Goal: Transaction & Acquisition: Purchase product/service

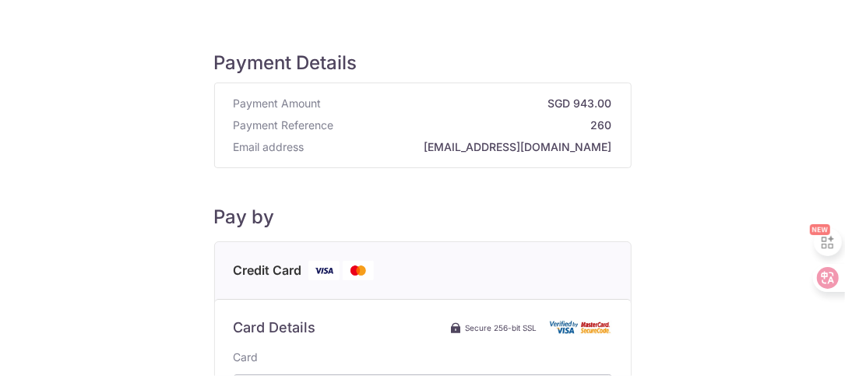
click at [464, 144] on strong "[EMAIL_ADDRESS][DOMAIN_NAME]" at bounding box center [461, 147] width 301 height 16
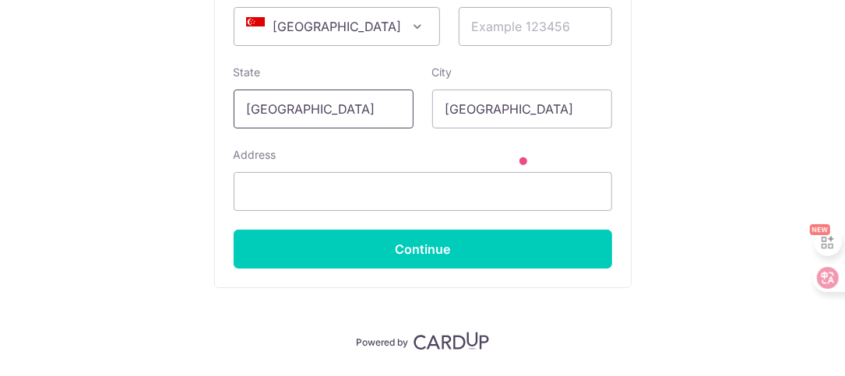
scroll to position [542, 0]
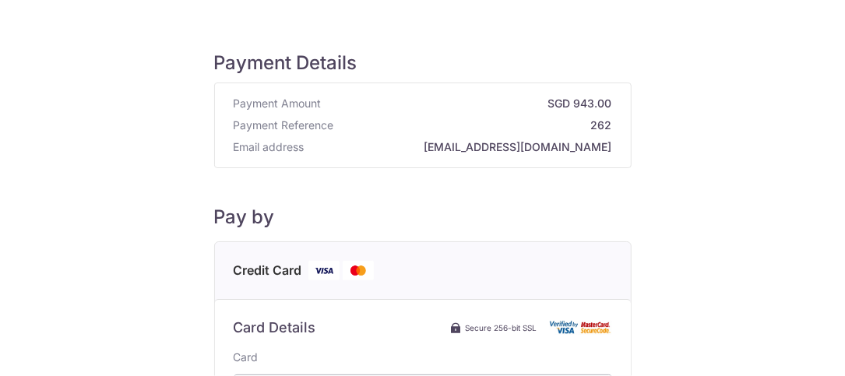
scroll to position [204, 0]
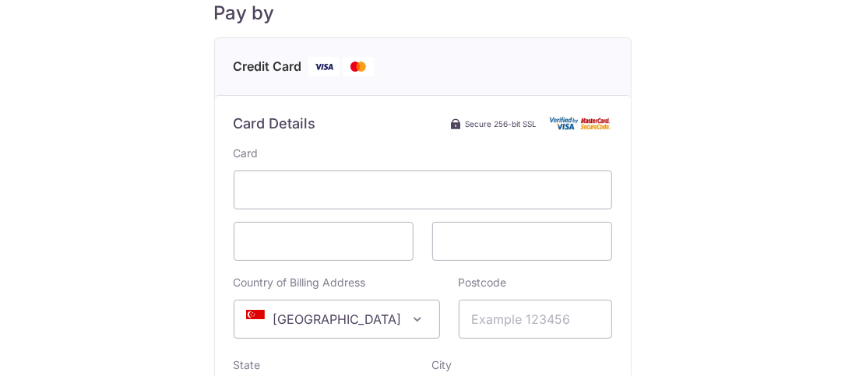
click at [705, 149] on div "Payment Details Payment Amount SGD 943.00 Payment Reference 262 Email address y…" at bounding box center [422, 232] width 770 height 822
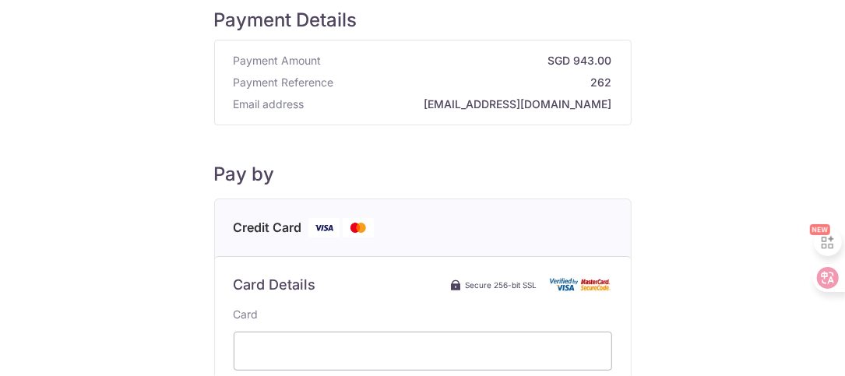
scroll to position [0, 0]
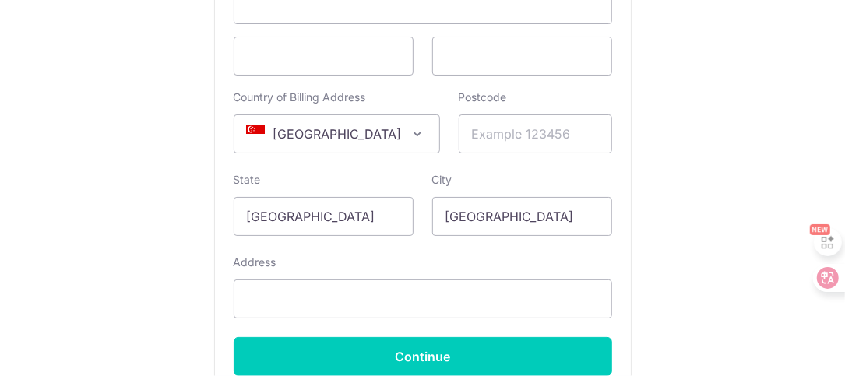
scroll to position [382, 0]
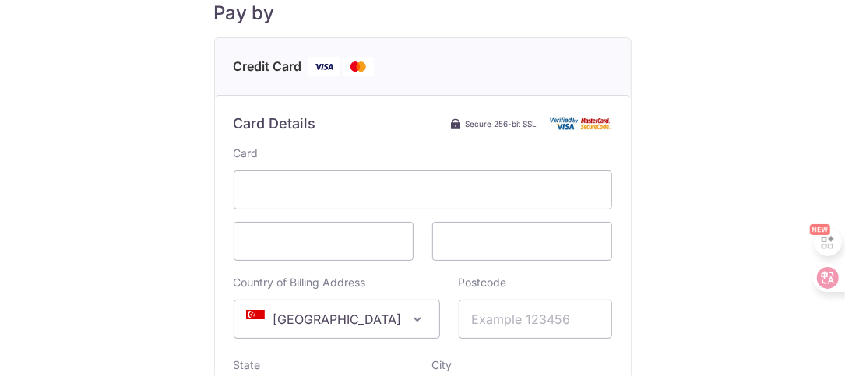
click at [409, 315] on span at bounding box center [418, 319] width 19 height 19
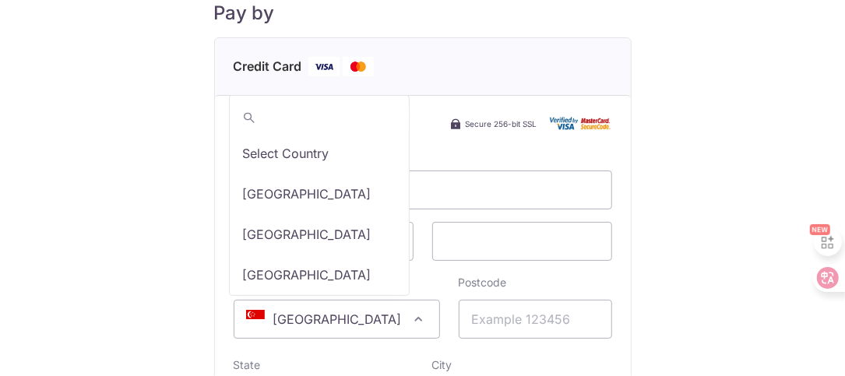
scroll to position [8321, 0]
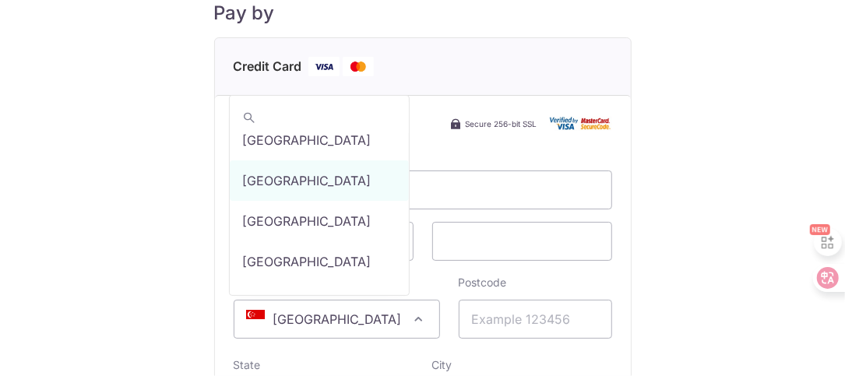
click at [409, 315] on span at bounding box center [418, 319] width 19 height 19
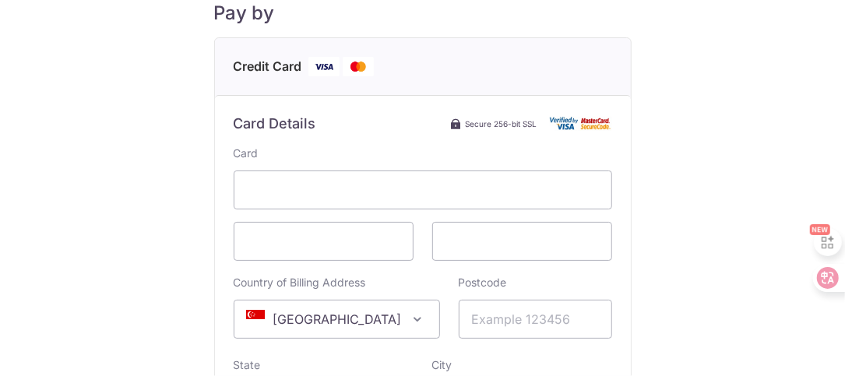
click at [409, 315] on span at bounding box center [418, 319] width 19 height 19
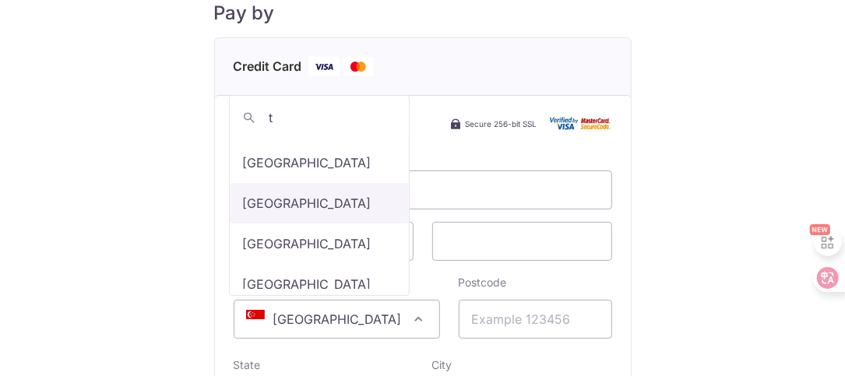
scroll to position [2958, 0]
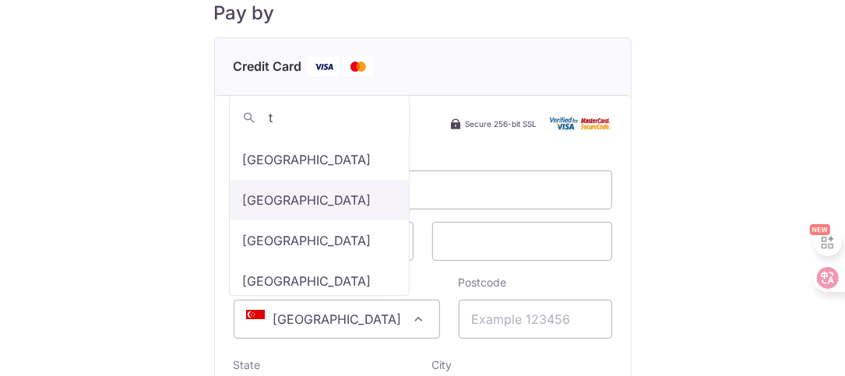
type input "t"
select select "228"
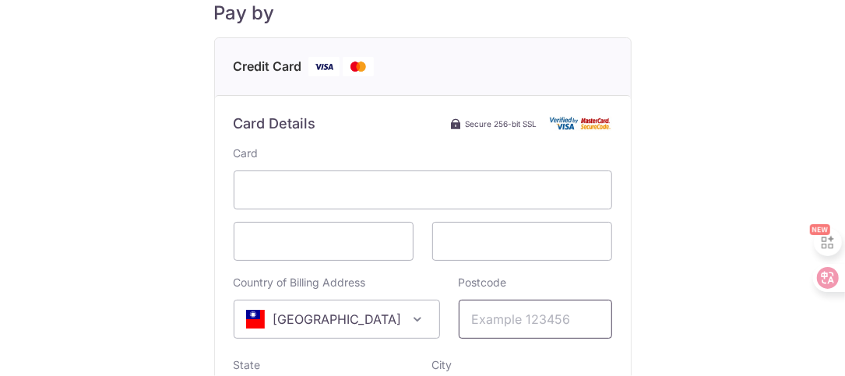
click at [490, 321] on input "Postcode" at bounding box center [534, 319] width 153 height 39
type input "220697"
click at [676, 296] on div "Payment Details Payment Amount SGD 943.00 Payment Reference 262 Email address y…" at bounding box center [422, 232] width 770 height 822
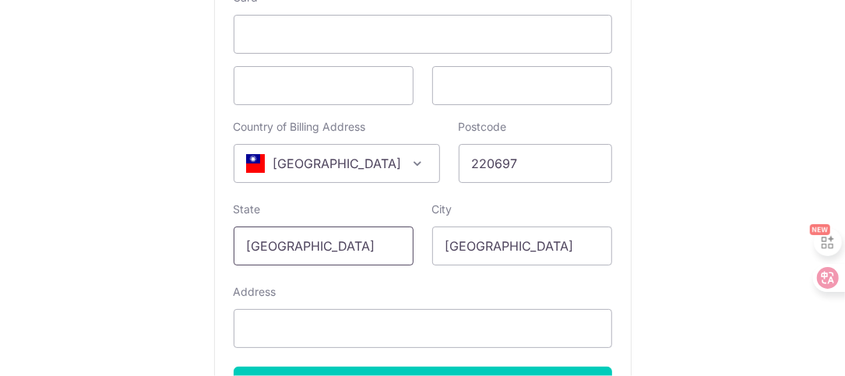
click at [322, 242] on input "[GEOGRAPHIC_DATA]" at bounding box center [324, 246] width 180 height 39
drag, startPoint x: 322, startPoint y: 242, endPoint x: 218, endPoint y: 242, distance: 104.3
click at [218, 242] on div "Card Details Secure 256-bit SSL Card Country of Billing Address Select Country …" at bounding box center [423, 181] width 416 height 485
drag, startPoint x: 526, startPoint y: 237, endPoint x: 386, endPoint y: 251, distance: 140.7
click at [386, 251] on div "State Singapore City Singapore" at bounding box center [422, 234] width 397 height 64
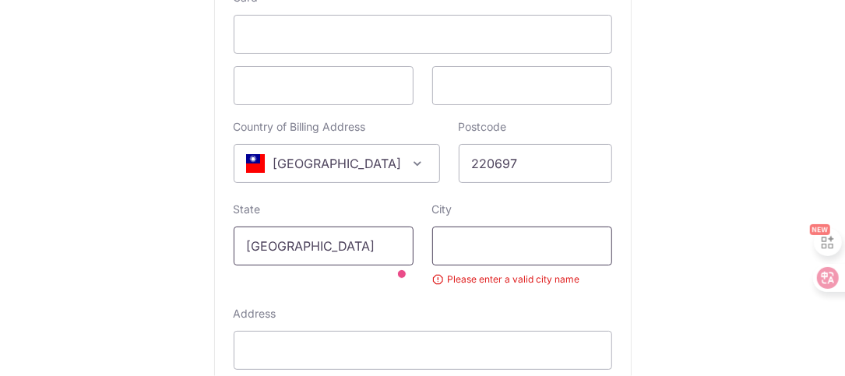
type input "ㄔ"
type input "y"
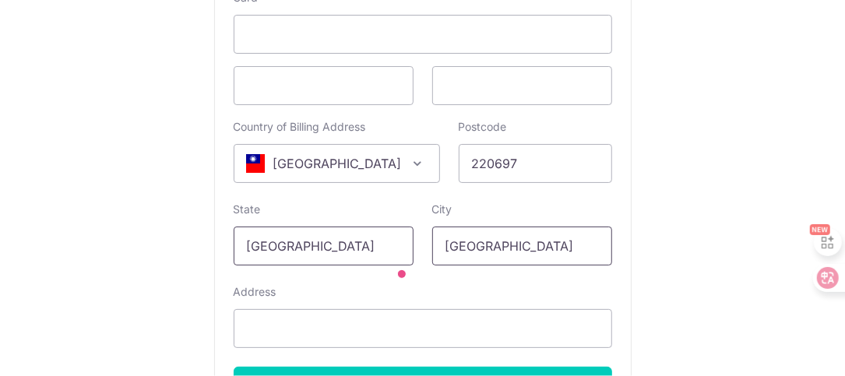
type input "[GEOGRAPHIC_DATA]"
drag, startPoint x: 374, startPoint y: 248, endPoint x: 82, endPoint y: 244, distance: 292.7
click at [83, 245] on div "Payment Details Payment Amount SGD 943.00 Payment Reference 262 Email address y…" at bounding box center [422, 76] width 770 height 822
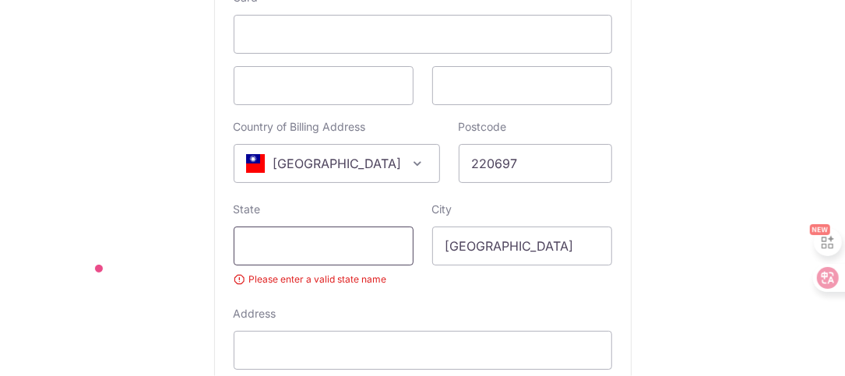
type input "t"
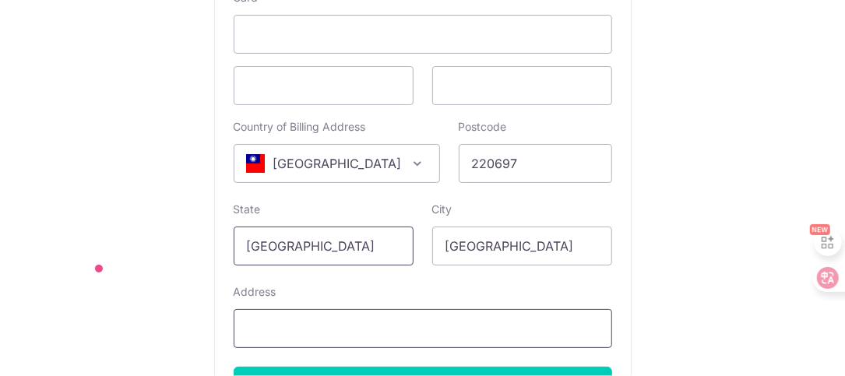
type input "[GEOGRAPHIC_DATA]"
click at [367, 322] on input "Address" at bounding box center [423, 328] width 378 height 39
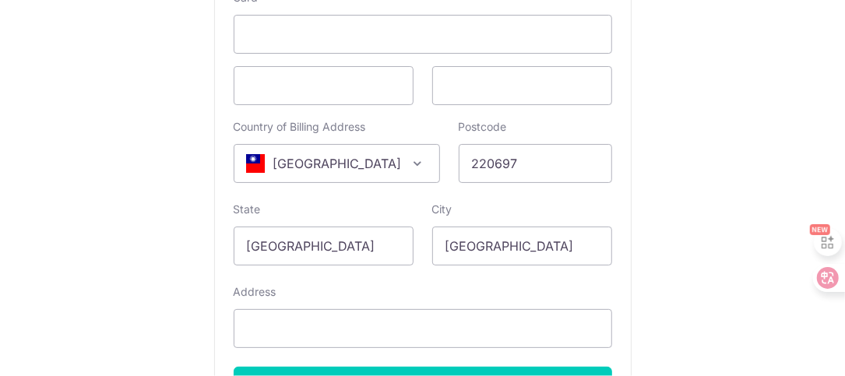
click at [725, 233] on div "Payment Details Payment Amount SGD 943.00 Payment Reference 262 Email address y…" at bounding box center [422, 76] width 770 height 822
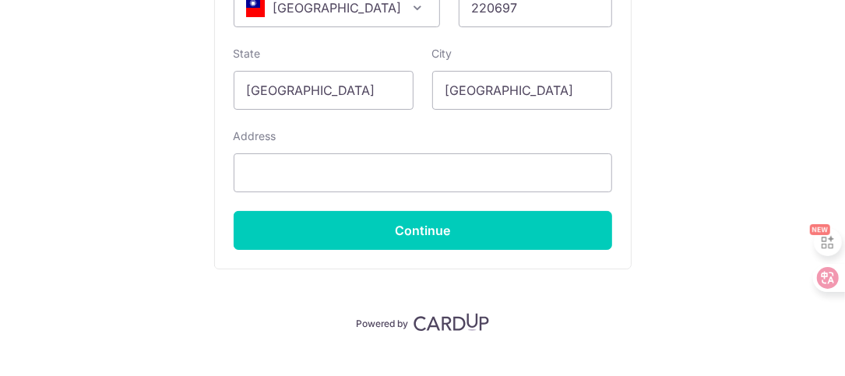
scroll to position [515, 0]
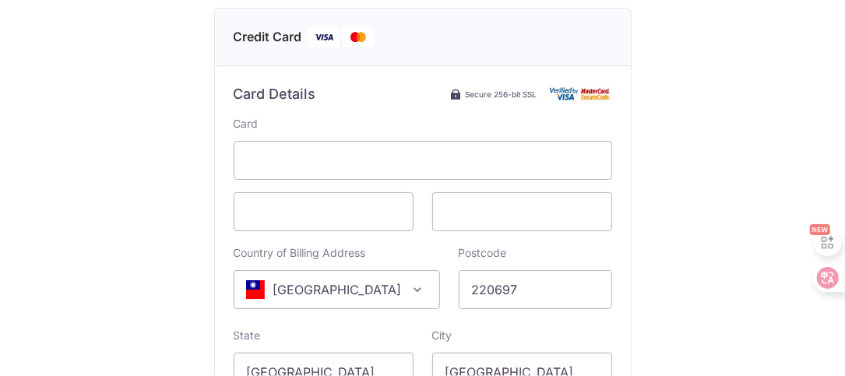
scroll to position [467, 0]
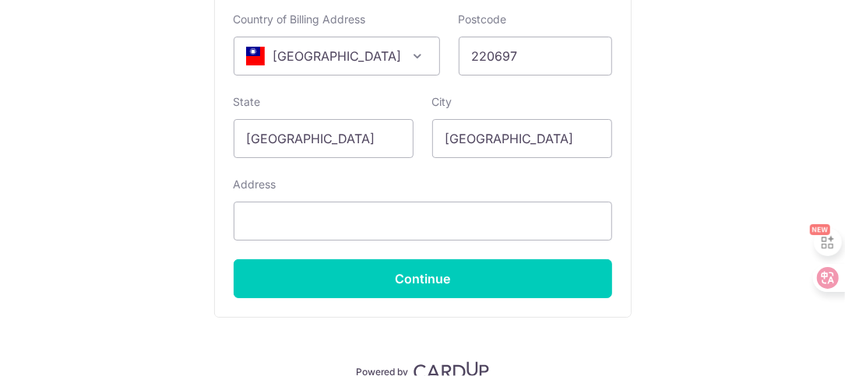
click at [353, 225] on input "Address" at bounding box center [423, 221] width 378 height 39
paste input "15F., No.166-3, Sec.1, Zhongshan Rd., Banqiao Dist., New Taipei City,Taiwan ROC"
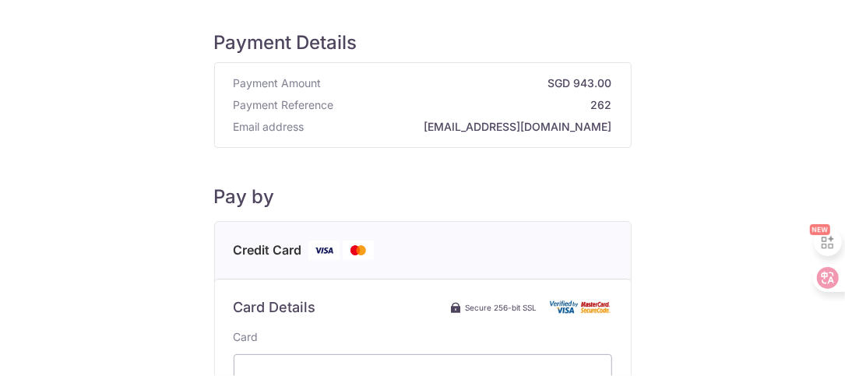
scroll to position [0, 0]
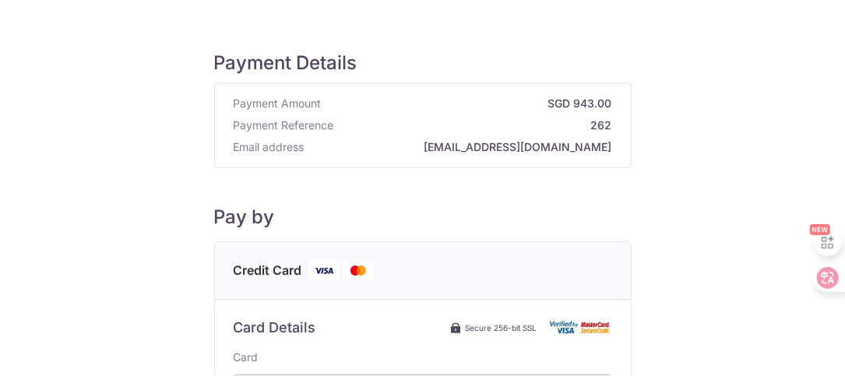
type input "15F., No.166-3, Sec.1, Zhongshan Rd., Banqiao Dist., New Taipei City,Taiwan ROC"
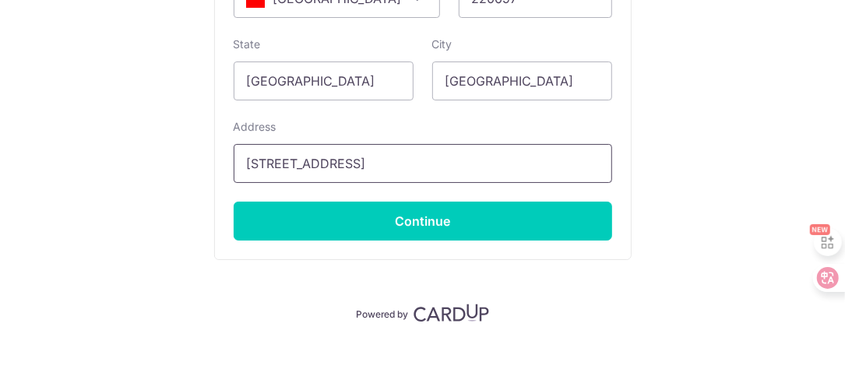
scroll to position [542, 0]
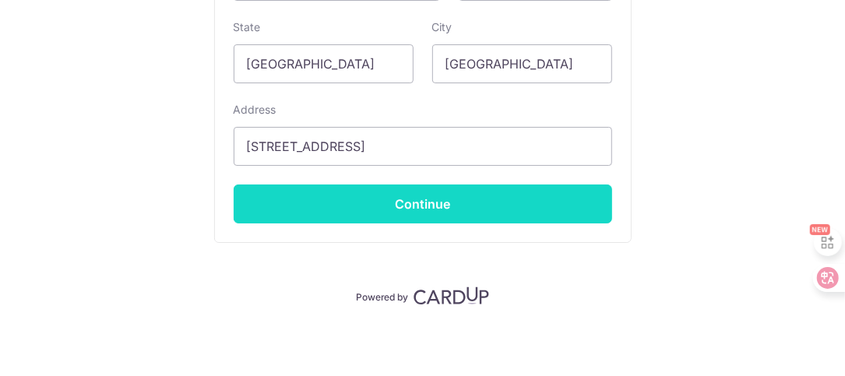
click at [487, 194] on input "Continue" at bounding box center [423, 203] width 378 height 39
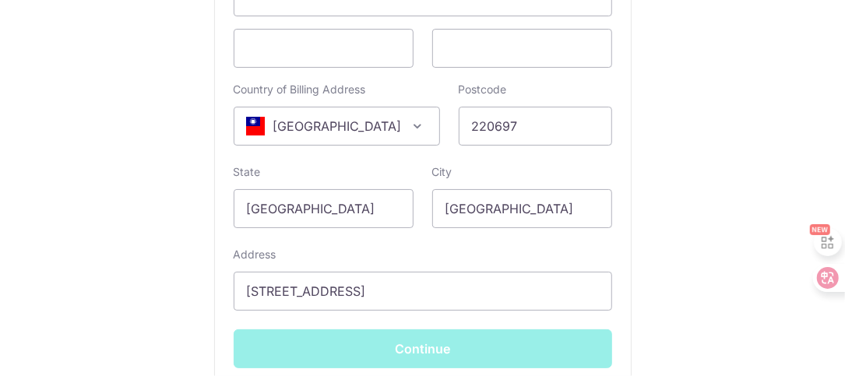
scroll to position [386, 0]
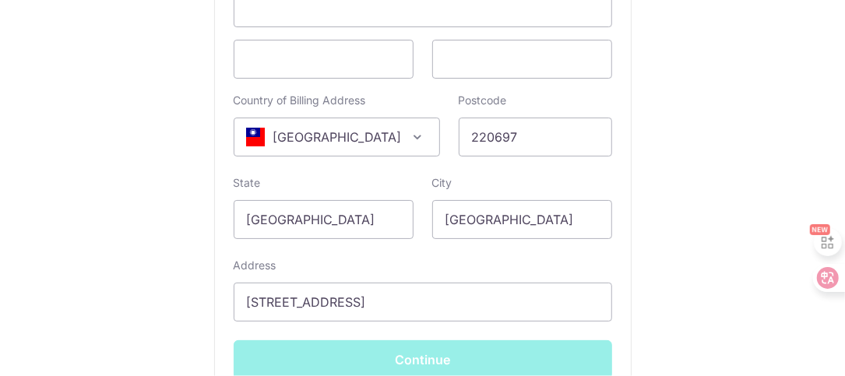
type input "**** 9109"
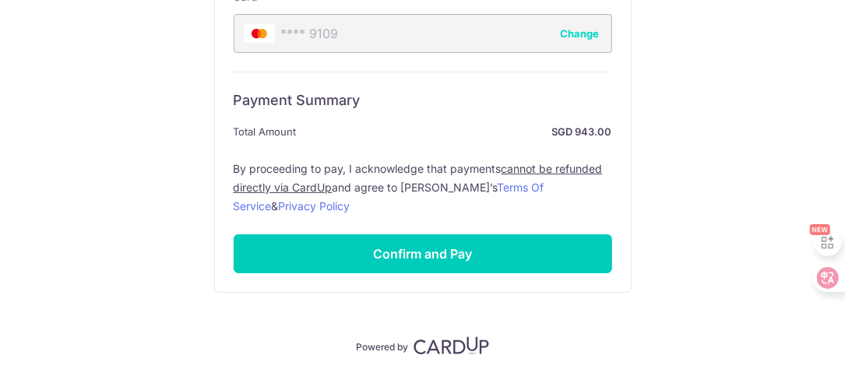
scroll to position [409, 0]
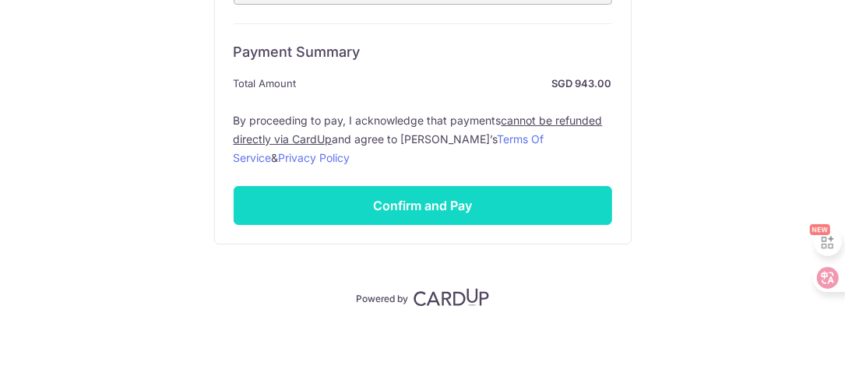
click at [468, 207] on input "Confirm and Pay" at bounding box center [423, 205] width 378 height 39
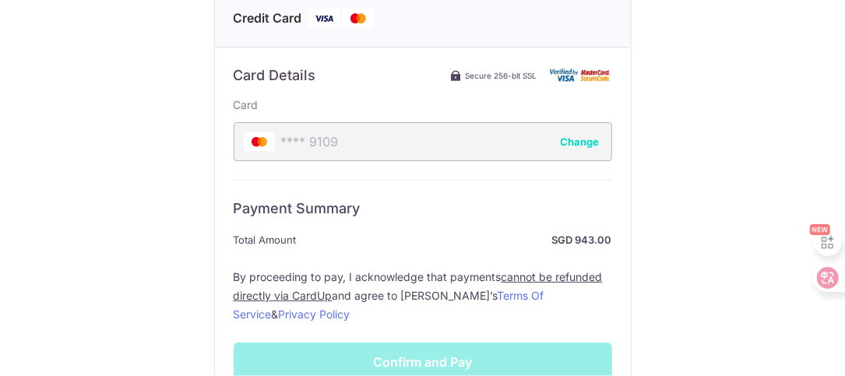
scroll to position [252, 0]
